Goal: Task Accomplishment & Management: Manage account settings

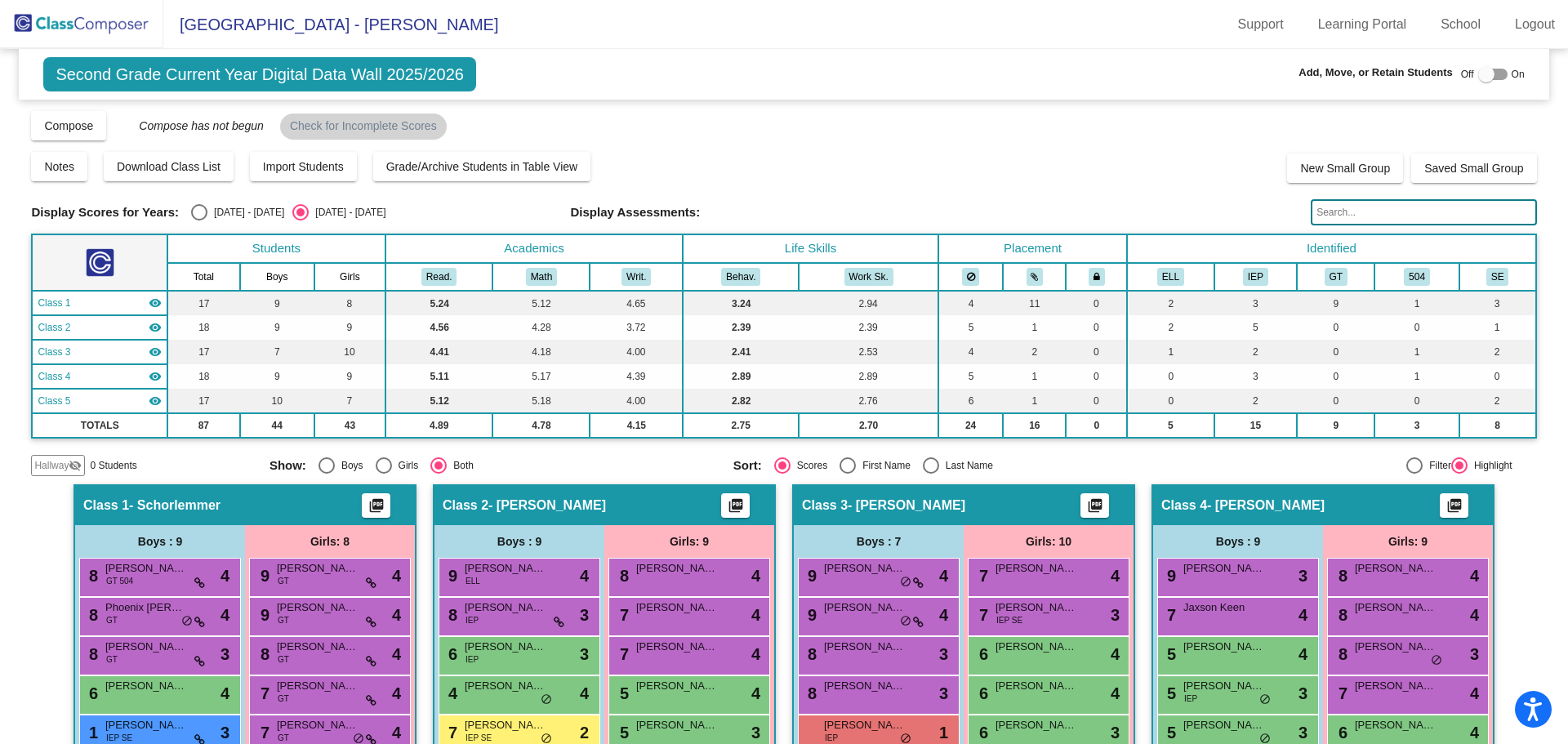
scroll to position [724, 0]
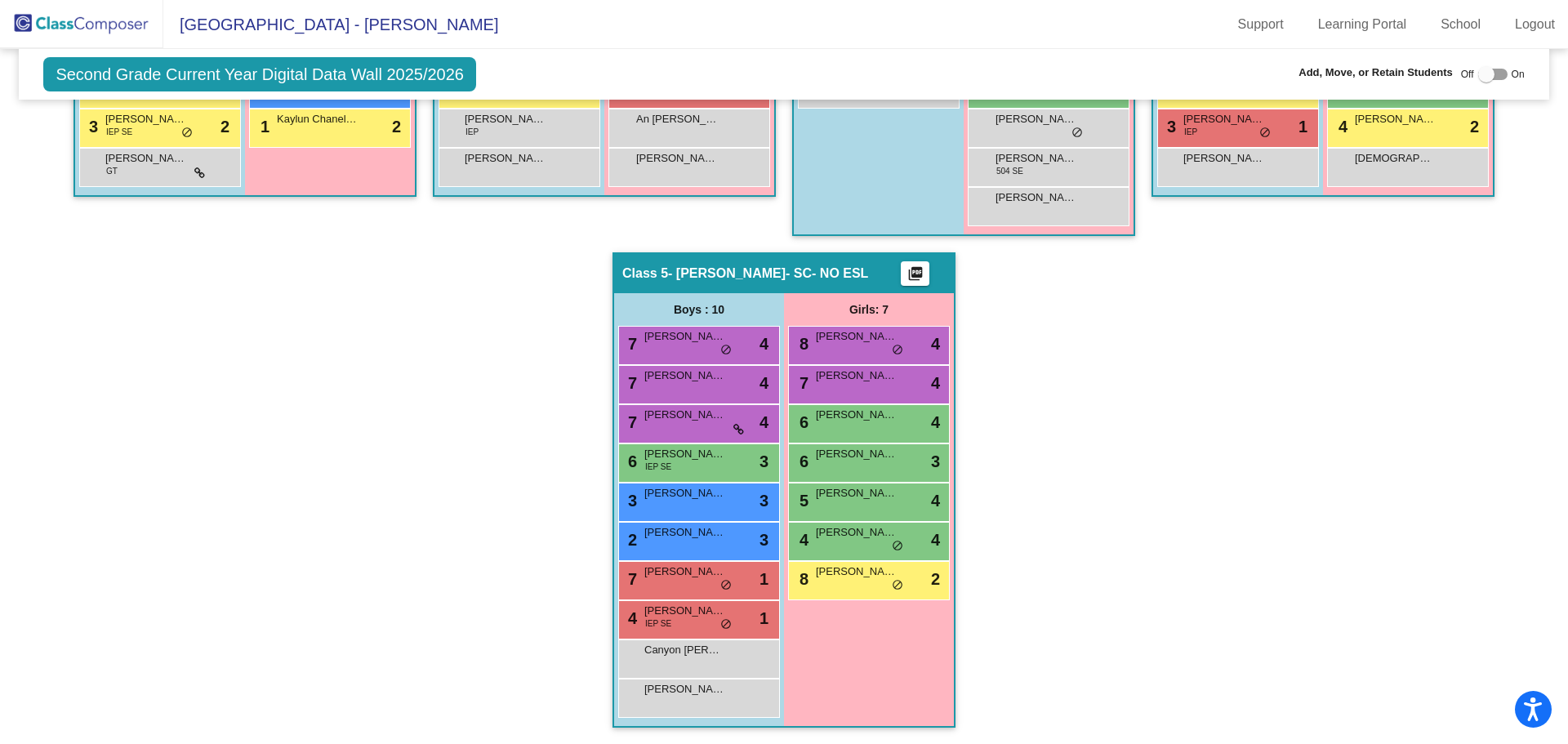
click at [77, 22] on img at bounding box center [82, 24] width 163 height 49
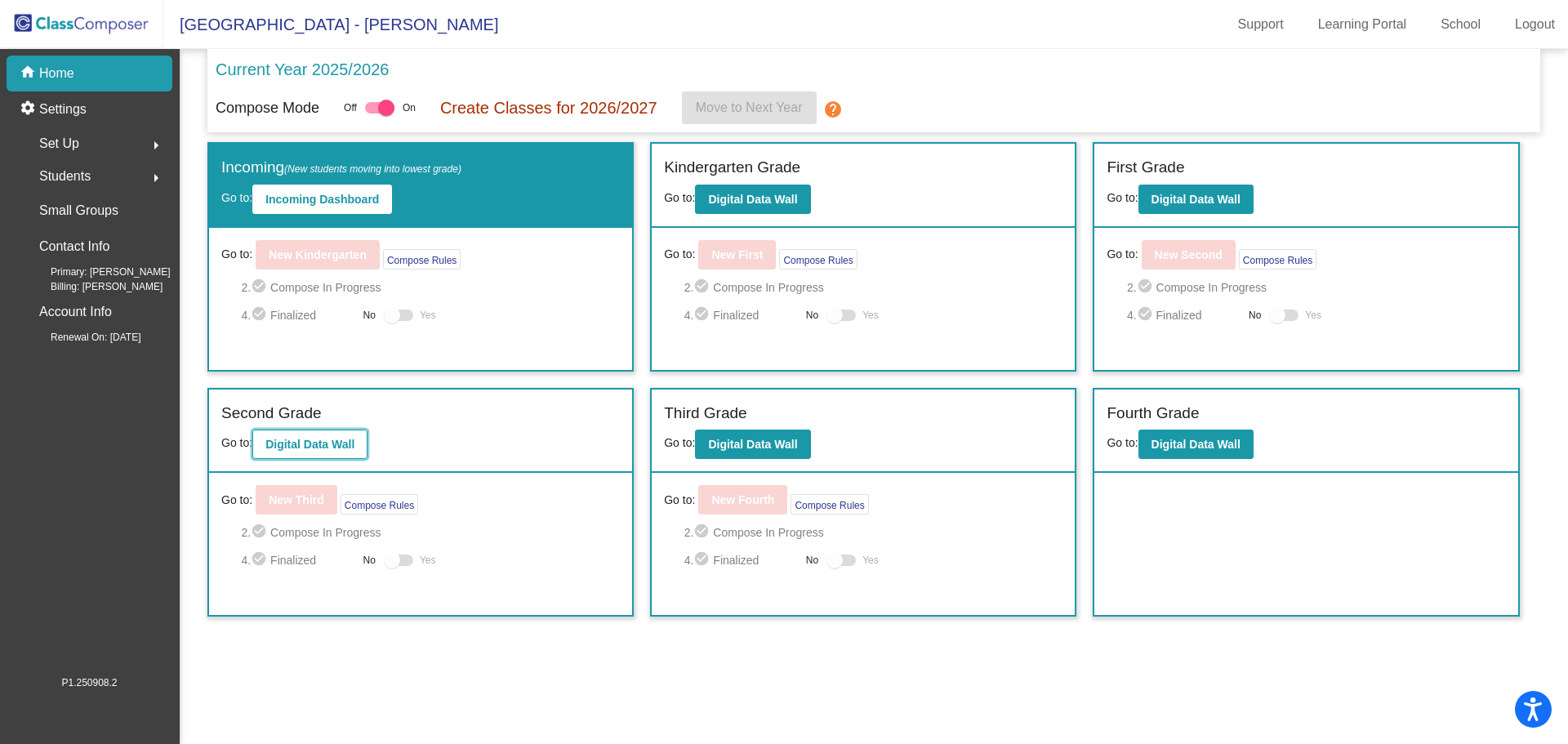
click at [293, 430] on button "Digital Data Wall" at bounding box center [310, 444] width 115 height 30
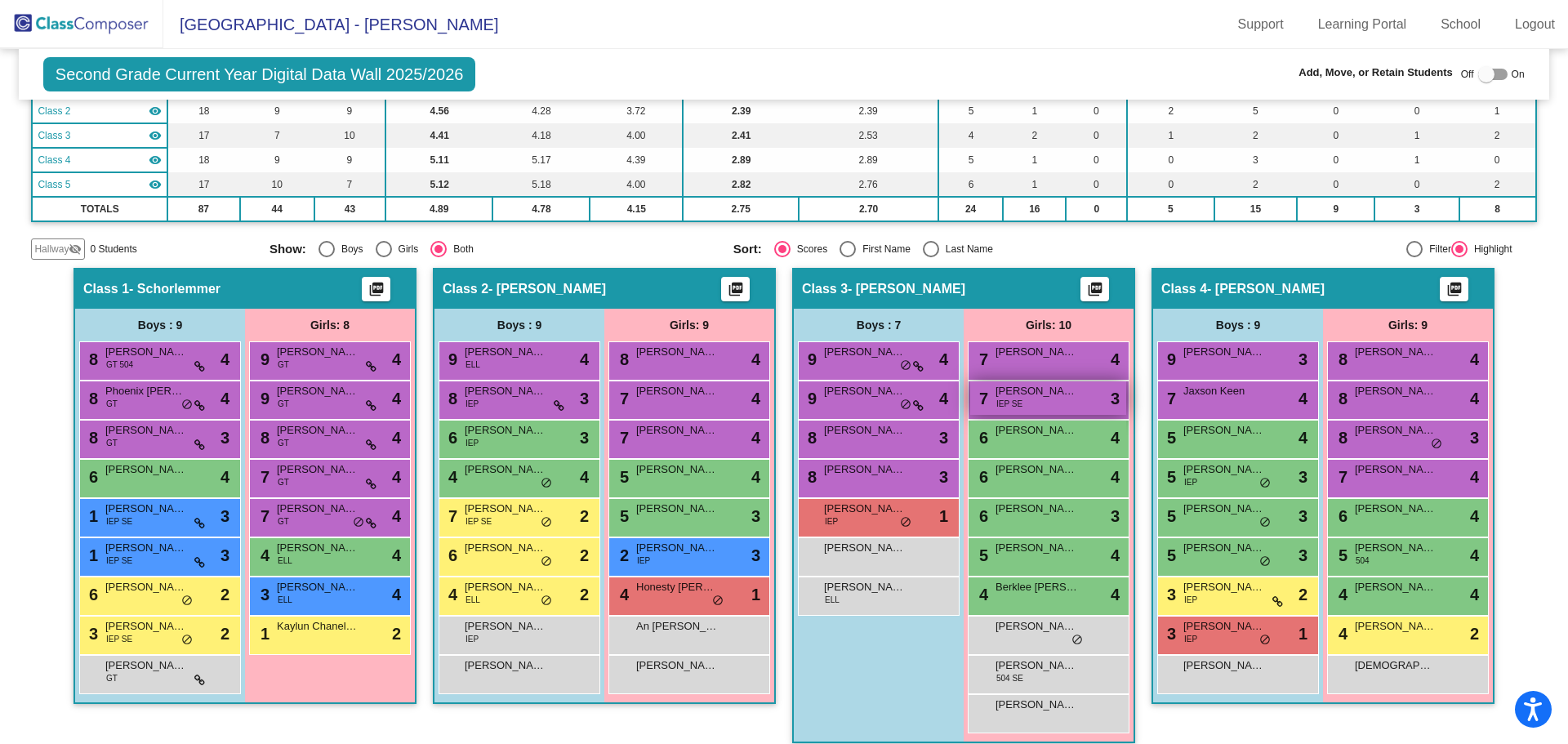
scroll to position [245, 0]
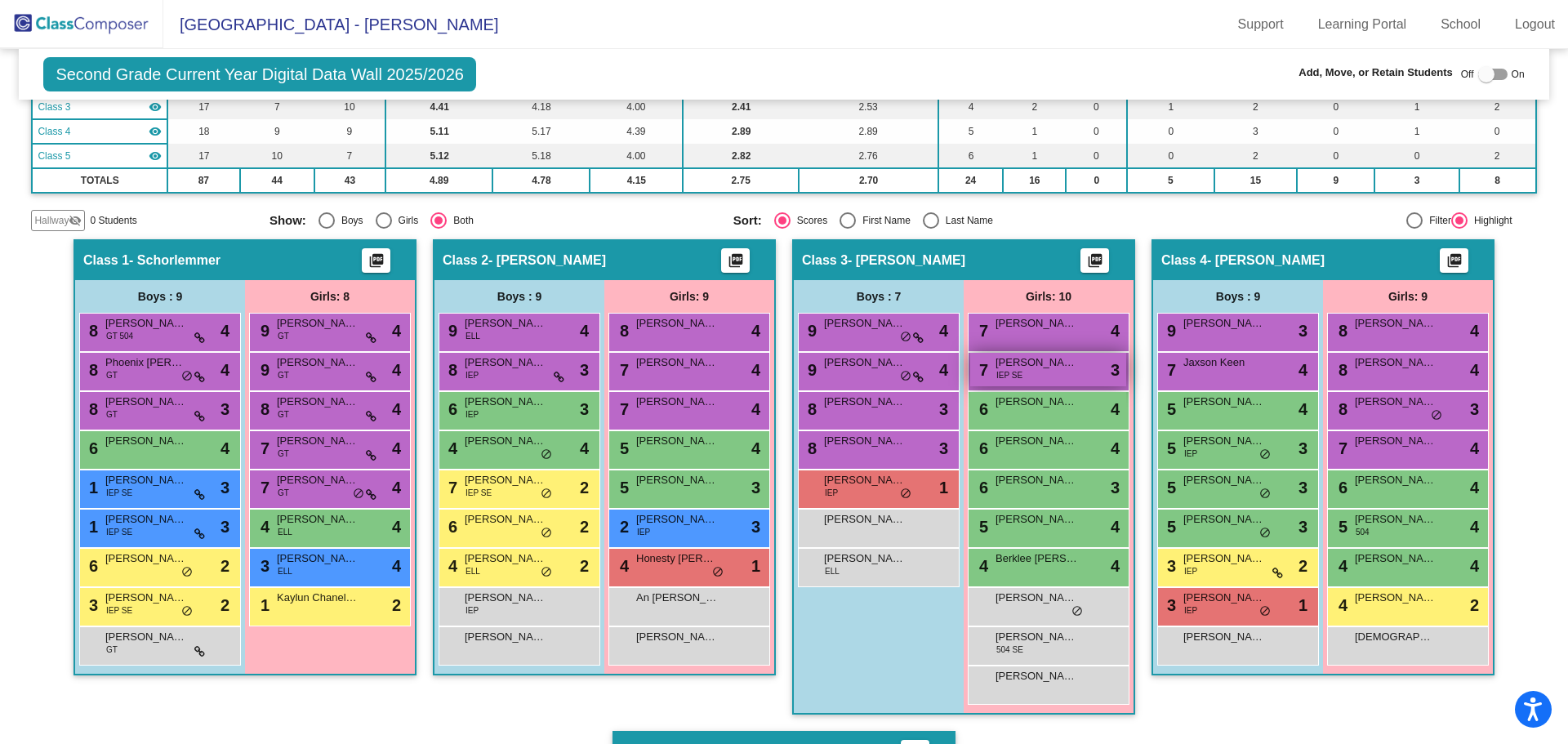
click at [1040, 374] on div "7 [PERSON_NAME] IEP SE lock do_not_disturb_alt 3" at bounding box center [1048, 369] width 156 height 33
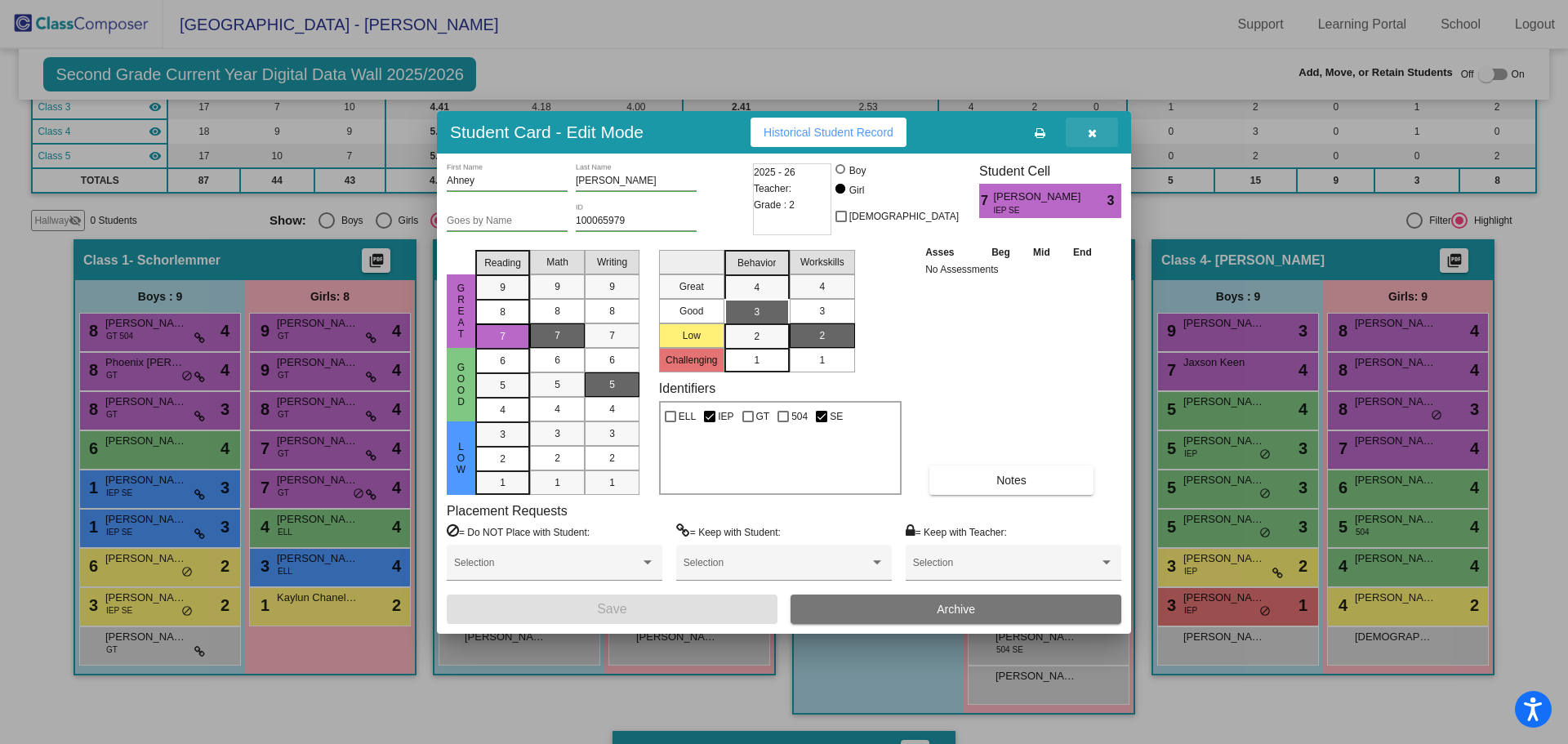
click at [1091, 136] on icon "button" at bounding box center [1092, 133] width 9 height 11
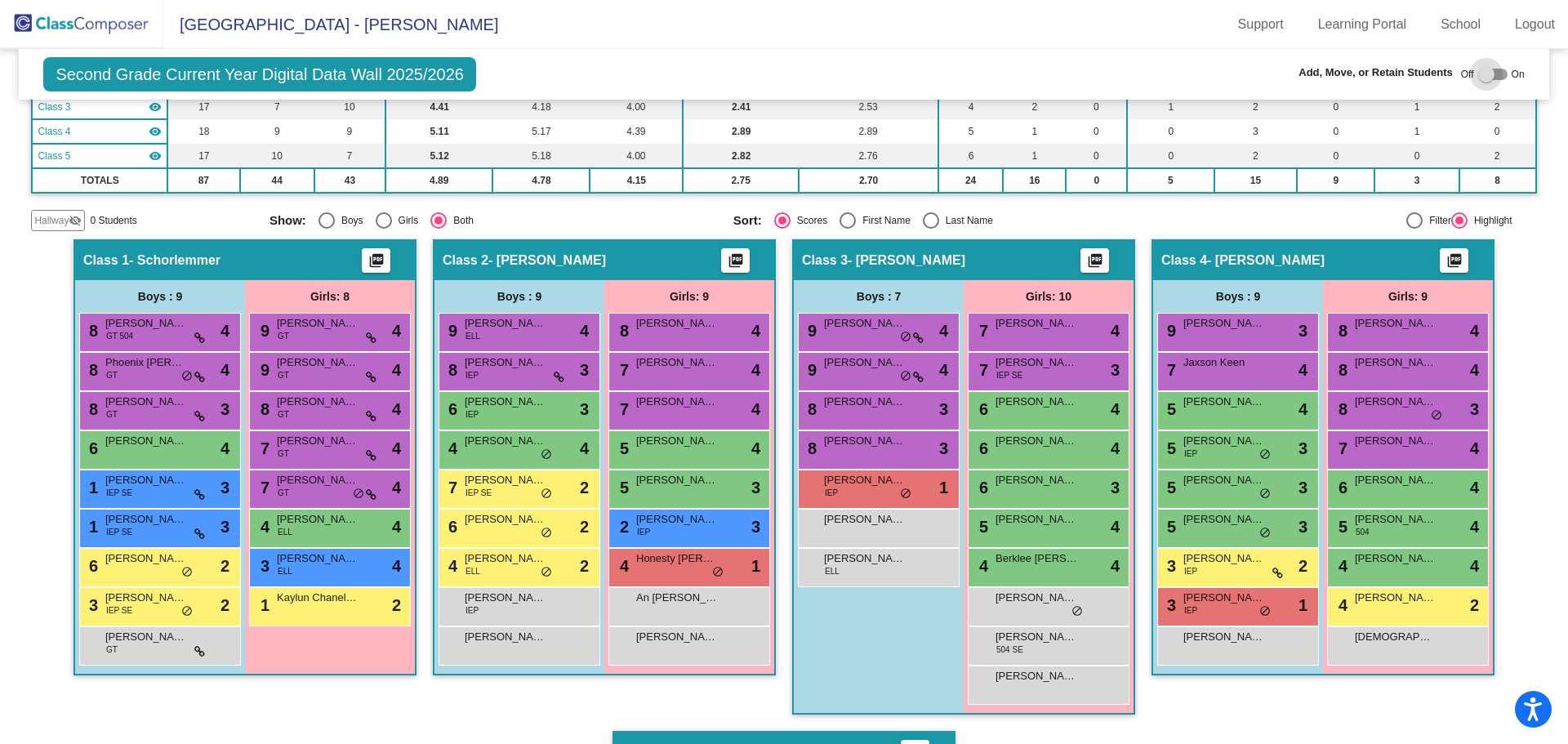
click at [1490, 69] on div at bounding box center [1493, 74] width 30 height 11
checkbox input "true"
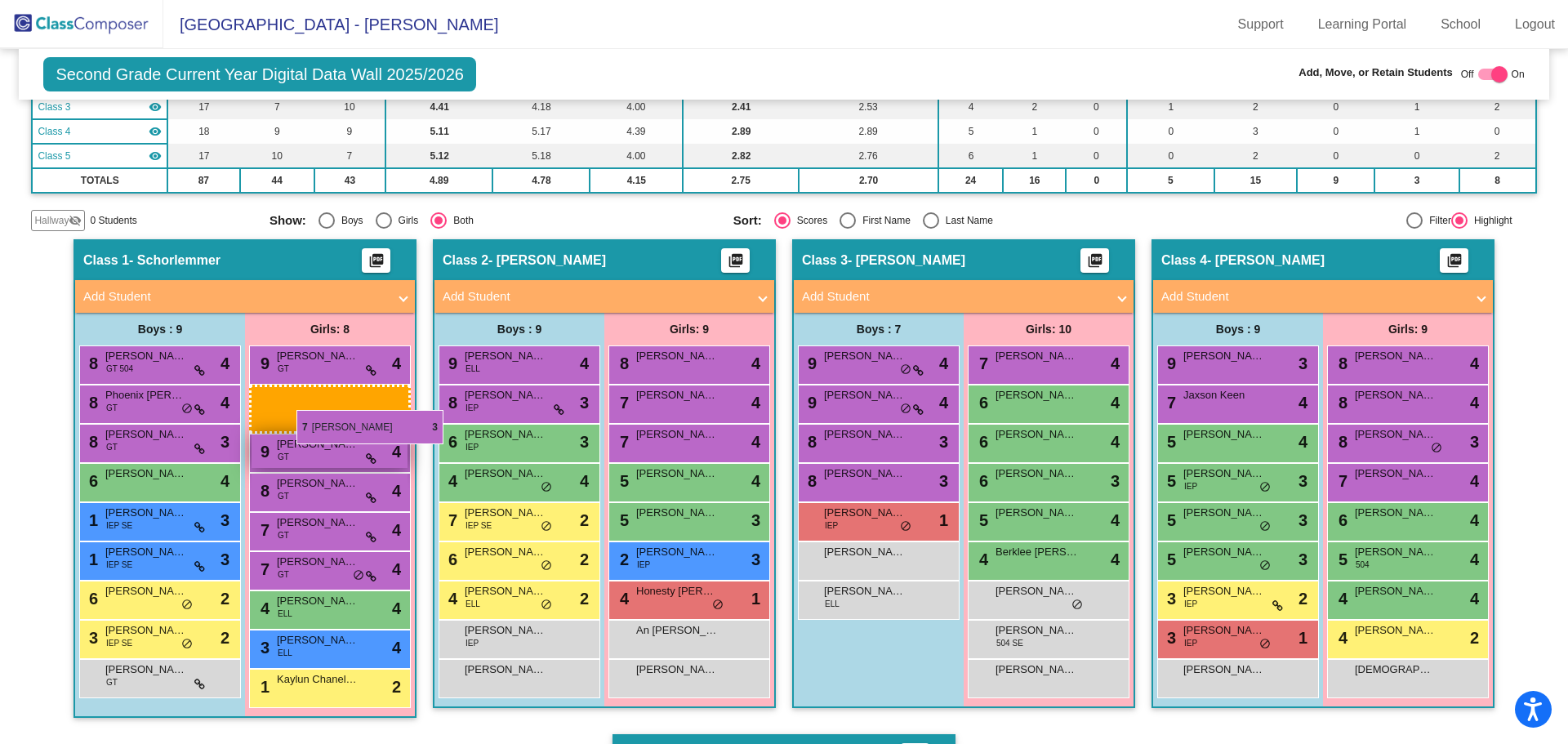
drag, startPoint x: 1039, startPoint y: 402, endPoint x: 293, endPoint y: 412, distance: 746.1
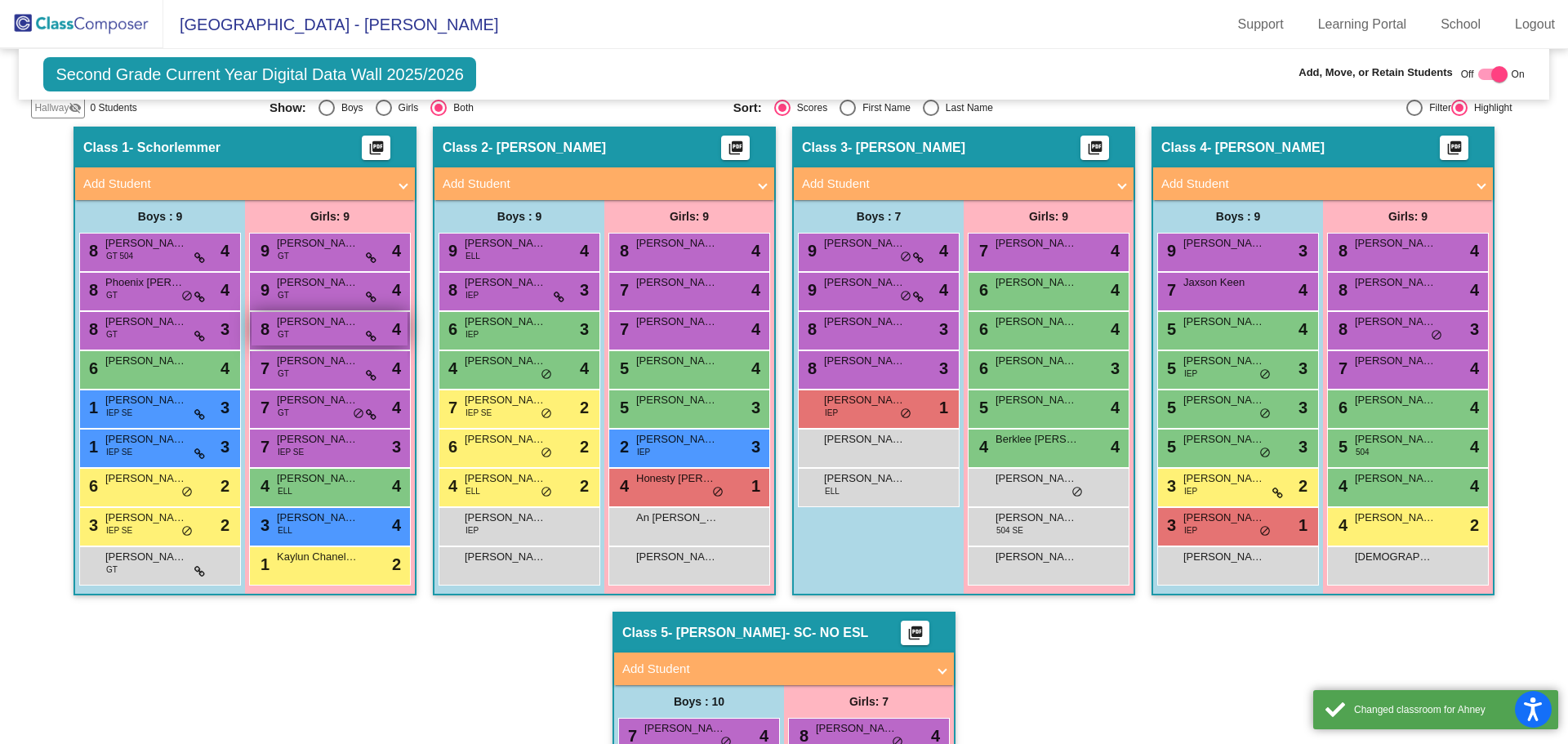
scroll to position [409, 0]
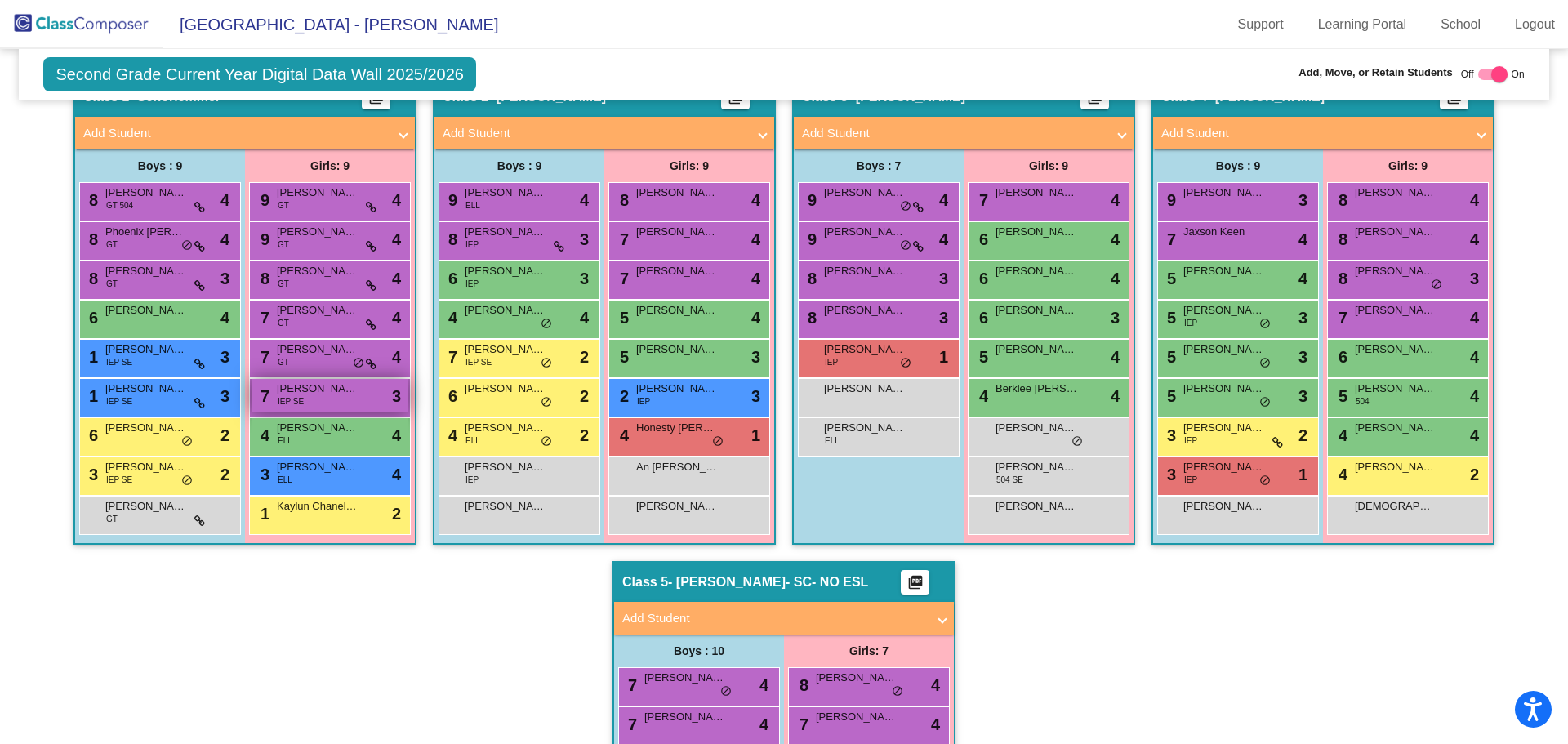
click at [318, 401] on div "7 [PERSON_NAME] IEP SE lock do_not_disturb_alt 3" at bounding box center [329, 395] width 156 height 33
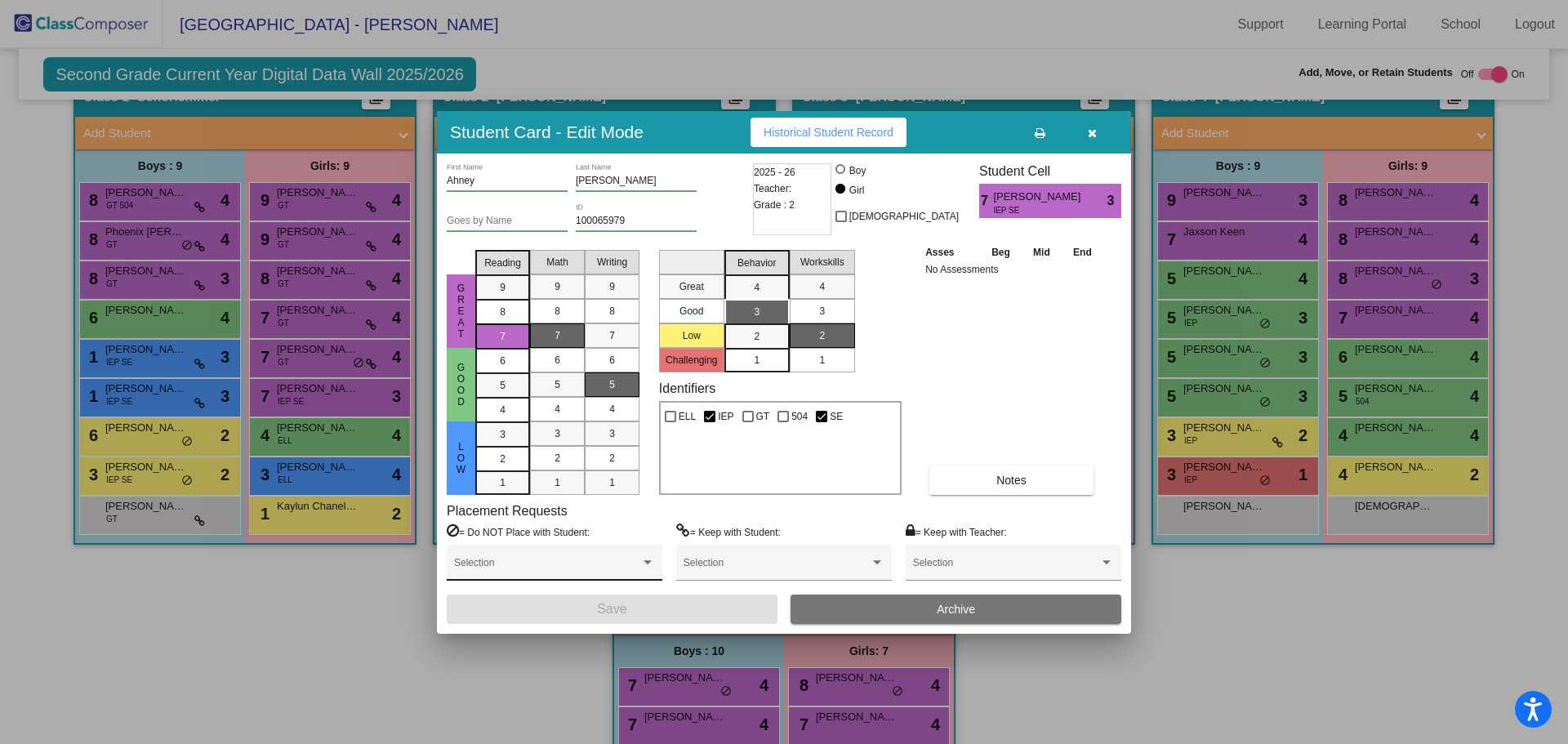
click at [518, 558] on div "Selection" at bounding box center [555, 567] width 201 height 30
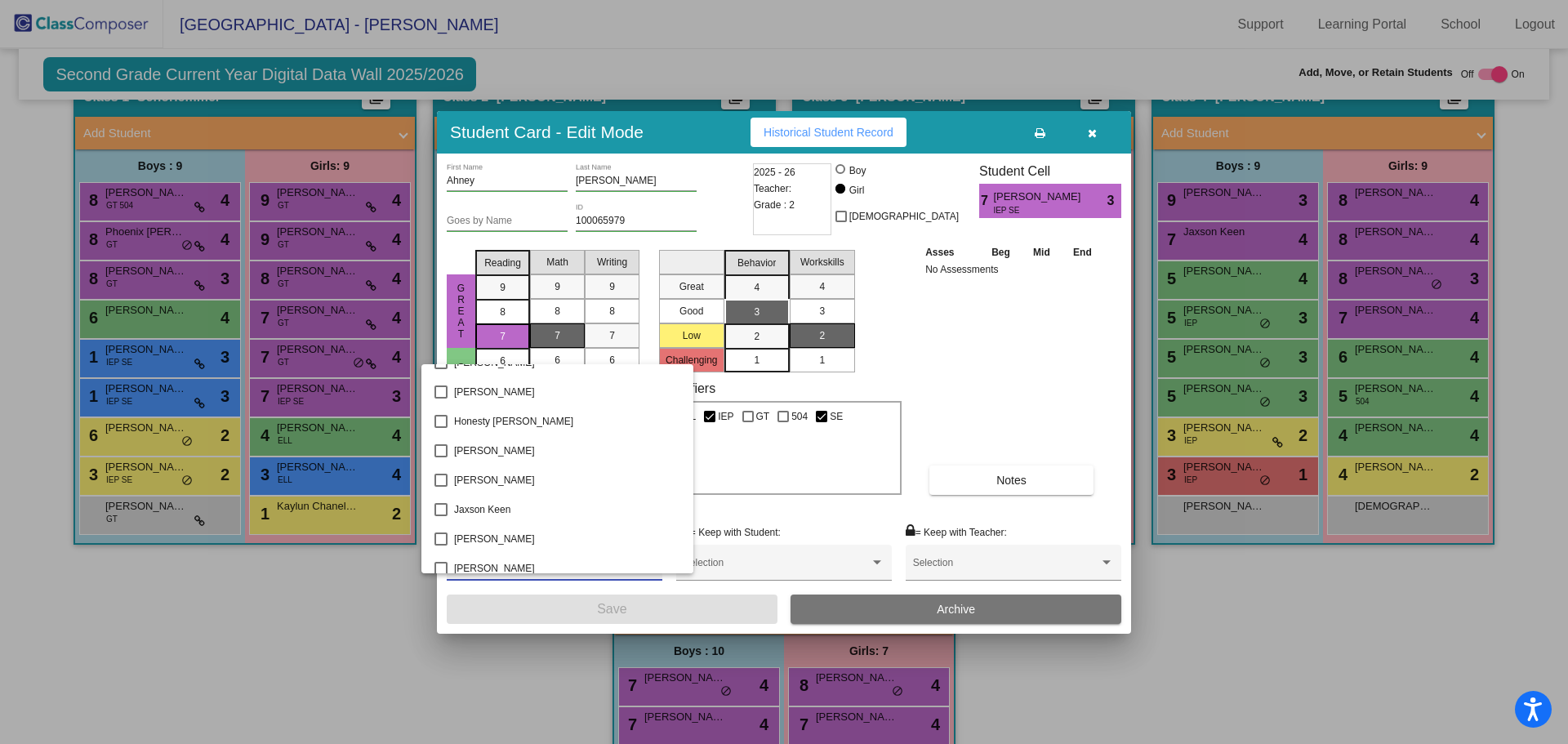
scroll to position [807, 0]
click at [495, 430] on span "[PERSON_NAME]" at bounding box center [568, 425] width 226 height 30
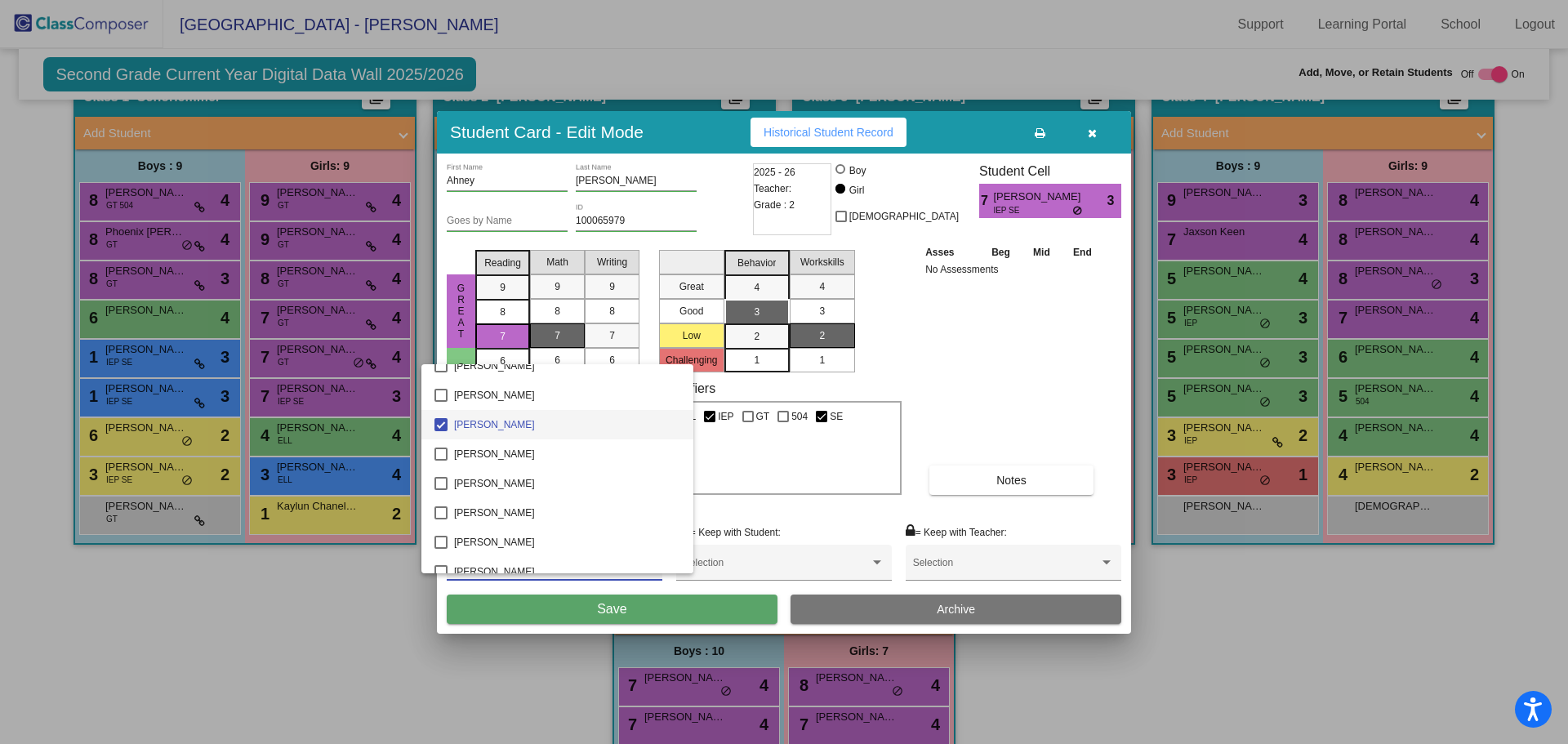
click at [1006, 399] on div at bounding box center [784, 372] width 1568 height 744
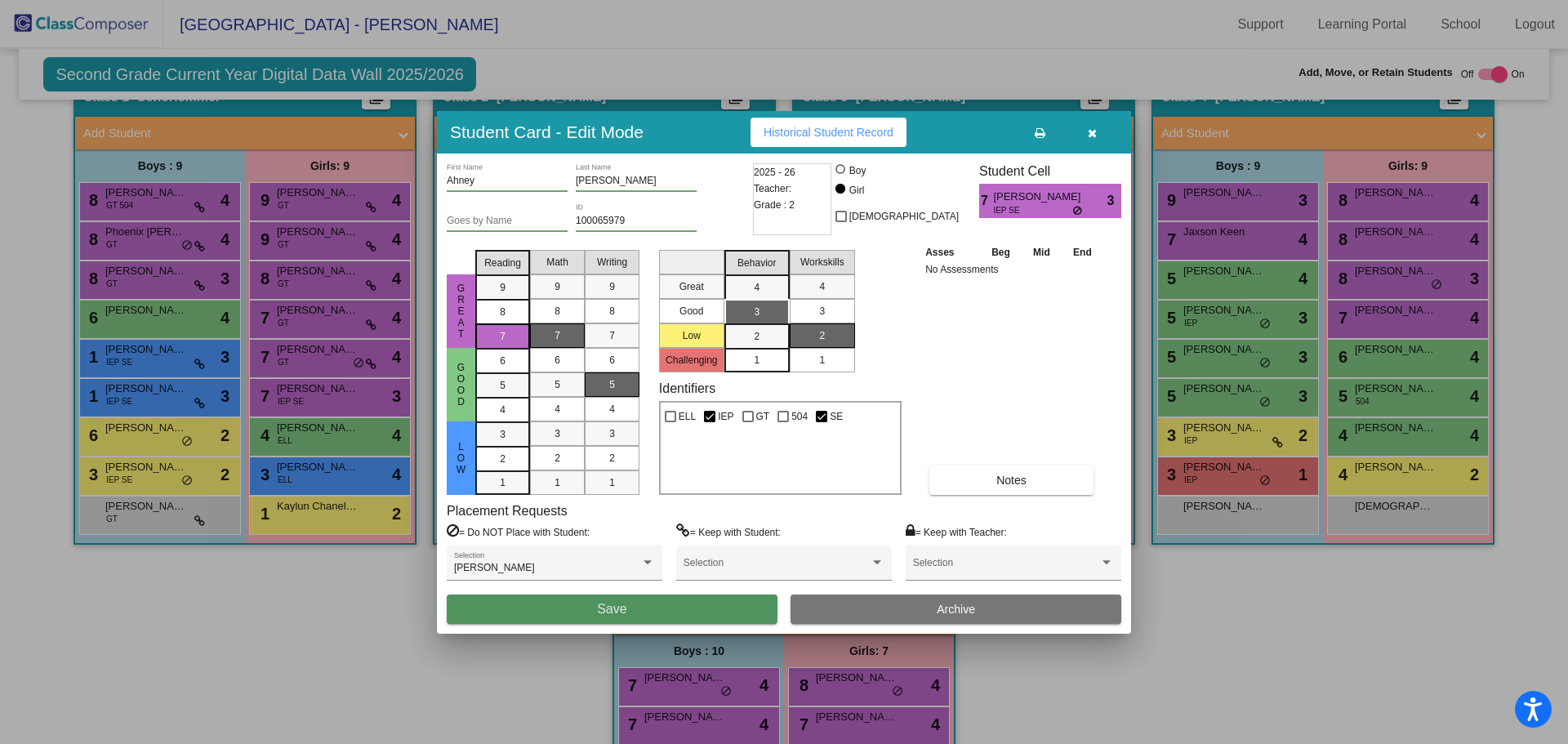
click at [559, 609] on button "Save" at bounding box center [612, 610] width 331 height 30
